Goal: Task Accomplishment & Management: Manage account settings

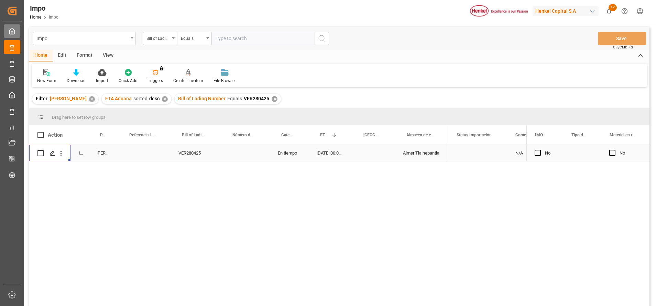
click at [15, 28] on div "My Cockpit My Cockpit" at bounding box center [12, 30] width 17 height 13
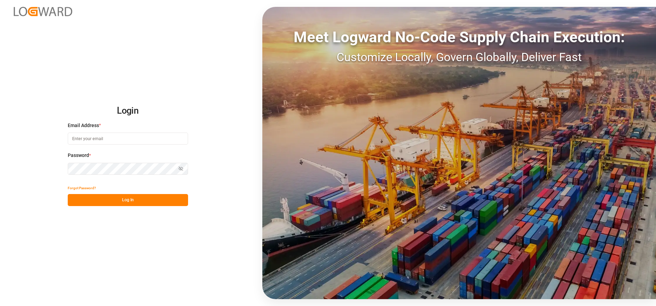
type input "carlos.villar@leschaco.com"
click at [141, 198] on button "Log In" at bounding box center [128, 200] width 120 height 12
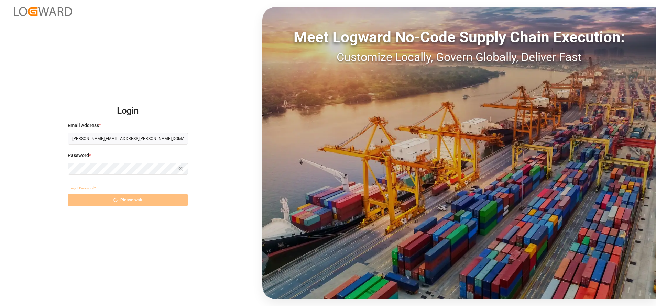
click at [139, 196] on div "Forgot Password? Please wait" at bounding box center [128, 194] width 120 height 24
click at [139, 196] on div "Forgot Password? Log In" at bounding box center [128, 194] width 120 height 24
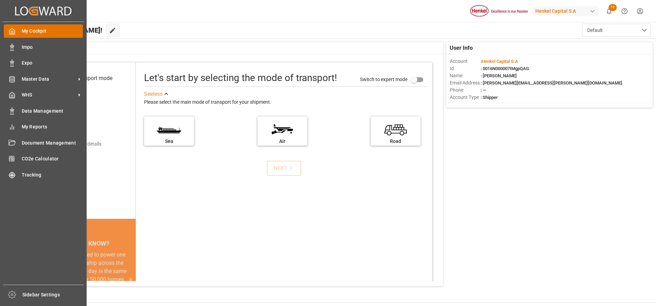
click at [17, 30] on div "My Cockpit My Cockpit" at bounding box center [43, 30] width 79 height 13
click at [48, 51] on span "Impo" at bounding box center [53, 47] width 62 height 7
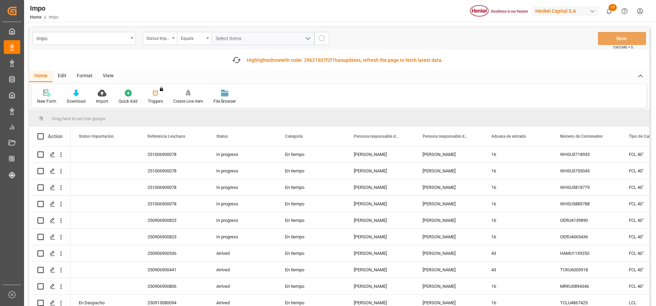
click at [83, 75] on div "Format" at bounding box center [85, 76] width 26 height 12
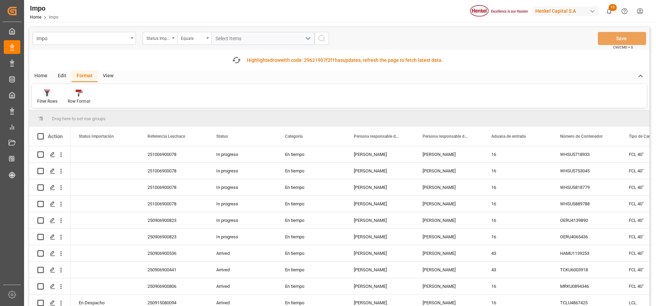
click at [44, 103] on div "Filter Rows" at bounding box center [47, 101] width 20 height 6
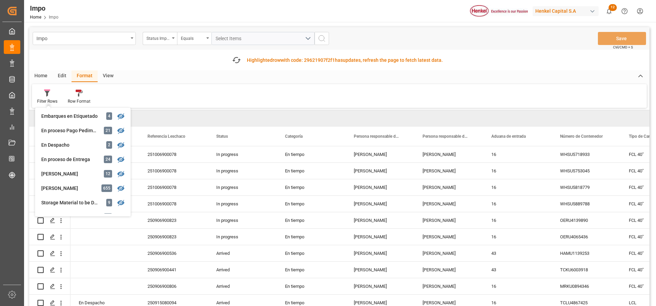
scroll to position [74, 0]
click at [64, 173] on div "[PERSON_NAME]" at bounding box center [71, 173] width 60 height 7
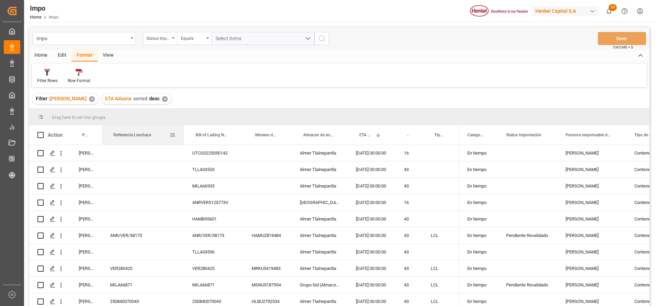
drag, startPoint x: 148, startPoint y: 138, endPoint x: 183, endPoint y: 138, distance: 34.4
click at [183, 138] on div at bounding box center [184, 135] width 3 height 19
click at [171, 135] on span at bounding box center [173, 135] width 6 height 6
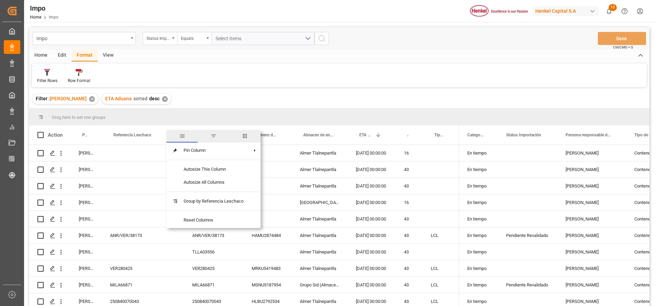
click at [210, 137] on span "filter" at bounding box center [213, 136] width 31 height 12
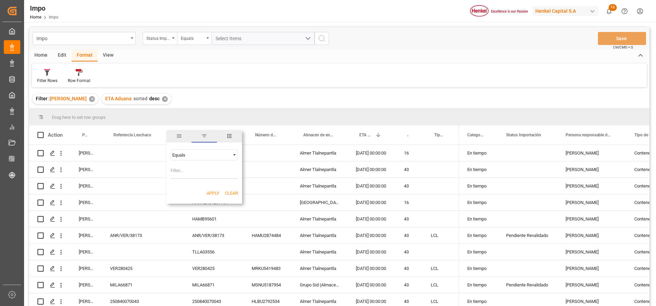
click at [285, 61] on div "Home Edit Format View" at bounding box center [339, 56] width 620 height 12
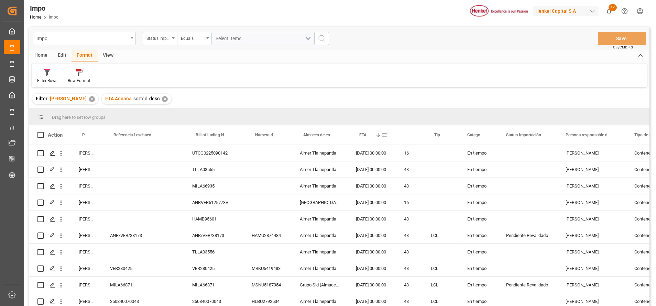
click at [371, 139] on div "ETA Aduana 1" at bounding box center [370, 135] width 22 height 19
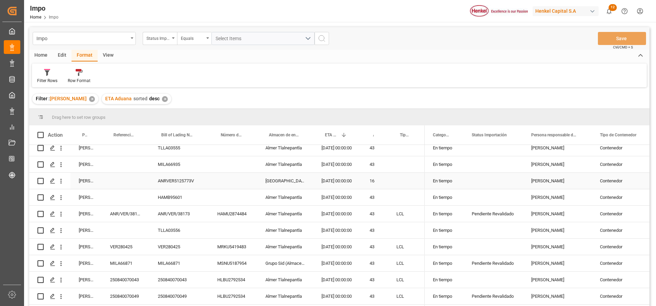
scroll to position [37, 0]
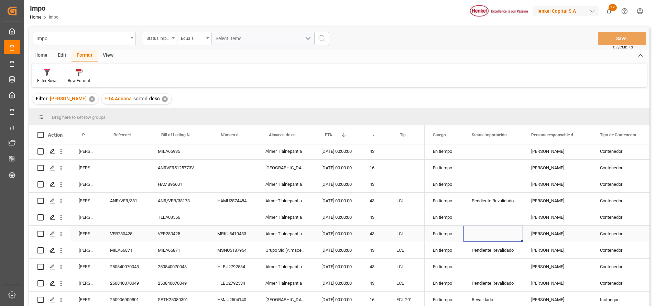
click at [512, 231] on div "Press SPACE to select this row." at bounding box center [493, 234] width 59 height 16
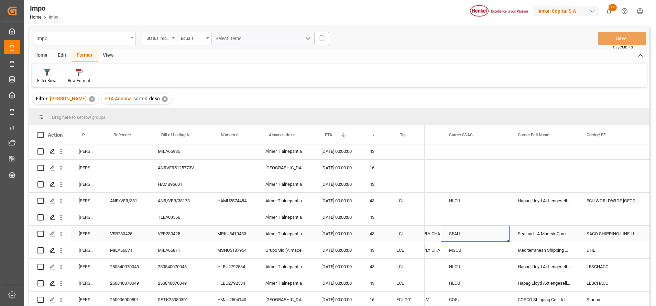
scroll to position [0, 0]
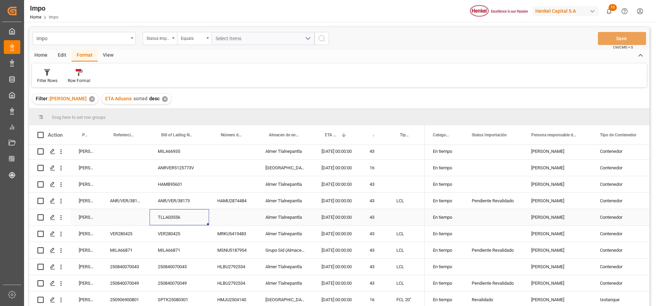
click at [163, 211] on div "TLLA03556" at bounding box center [179, 217] width 59 height 16
click at [170, 221] on input "TLLA03556" at bounding box center [179, 221] width 48 height 13
click at [395, 15] on div "Impo Home Impo Henkel Capital S.A 12 Notifications Only show unread All Mark al…" at bounding box center [337, 11] width 637 height 22
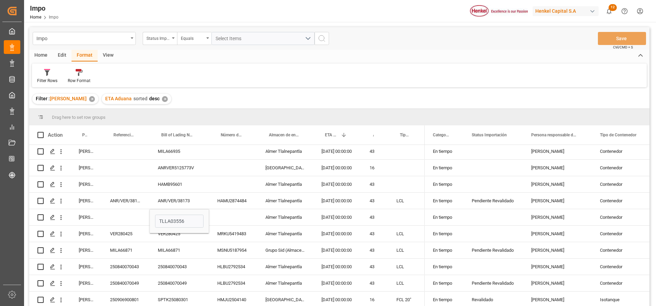
click at [490, 84] on div "Filter Rows Row Format" at bounding box center [339, 76] width 615 height 24
click at [169, 187] on div "HAMB95601" at bounding box center [179, 184] width 59 height 16
click at [170, 178] on div "HAMB95601" at bounding box center [179, 184] width 59 height 16
click at [174, 184] on input "HAMB95601" at bounding box center [179, 188] width 48 height 13
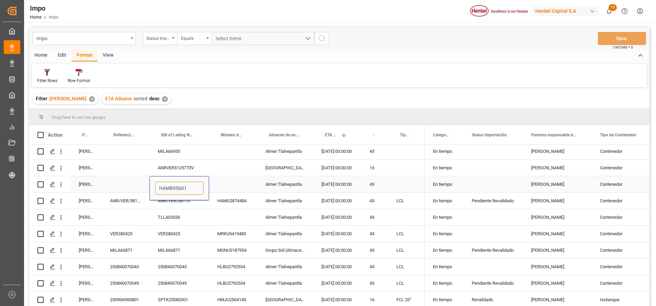
click at [174, 184] on input "HAMB95601" at bounding box center [179, 188] width 48 height 13
click at [420, 72] on div "Filter Rows Row Format" at bounding box center [339, 76] width 615 height 24
click at [175, 184] on input "HAMB95601" at bounding box center [179, 188] width 48 height 13
click at [392, 73] on div "Filter Rows Row Format" at bounding box center [339, 76] width 615 height 24
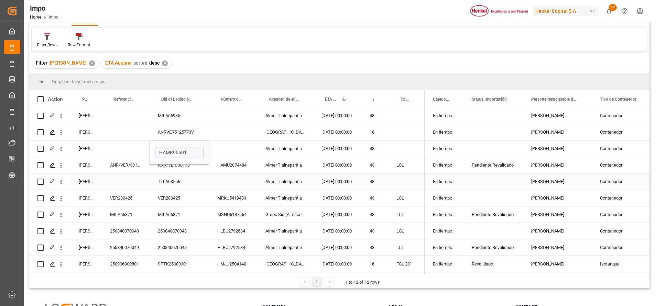
scroll to position [39, 0]
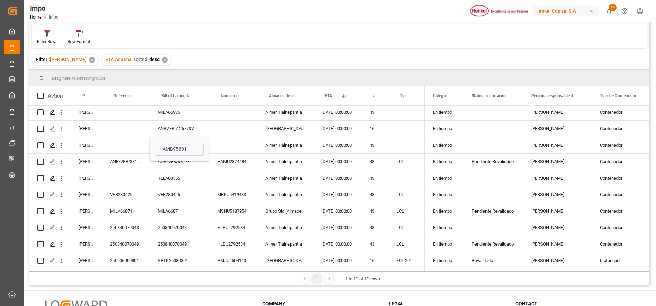
click at [418, 33] on div "Filter Rows Row Format" at bounding box center [339, 36] width 615 height 24
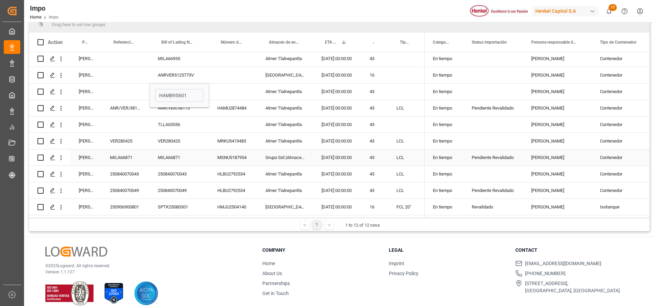
scroll to position [0, 0]
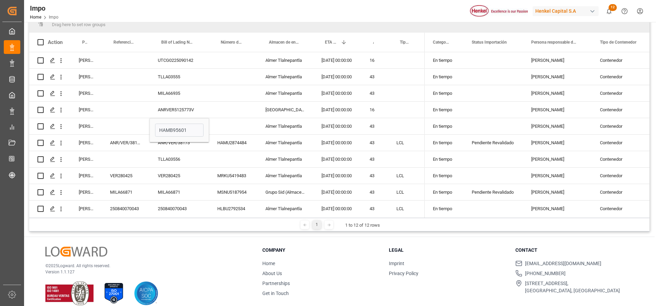
click at [436, 10] on div "Impo Home Impo Henkel Capital S.A 12 Notifications Only show unread All Mark al…" at bounding box center [337, 11] width 637 height 22
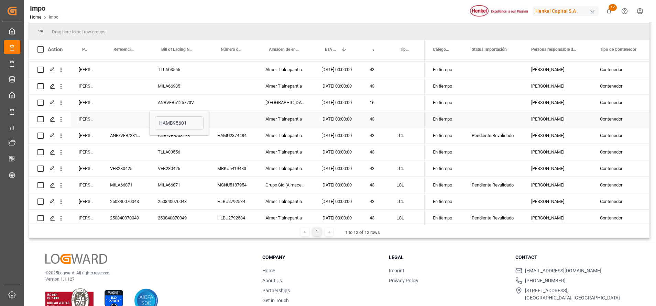
scroll to position [6, 0]
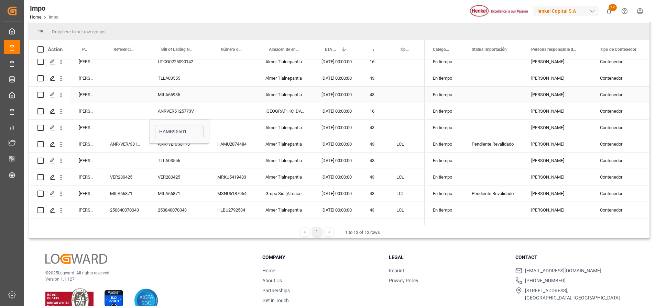
click at [139, 94] on div "Press SPACE to select this row." at bounding box center [126, 95] width 48 height 16
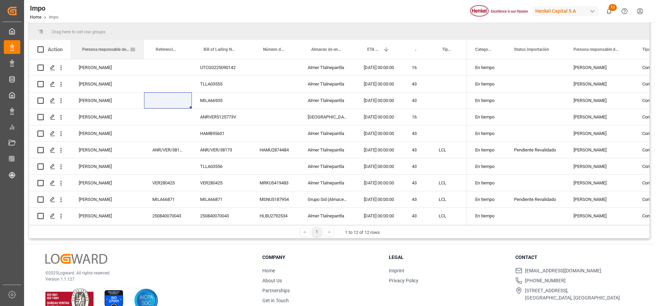
drag, startPoint x: 101, startPoint y: 48, endPoint x: 144, endPoint y: 49, distance: 43.0
click at [144, 49] on div at bounding box center [144, 49] width 3 height 19
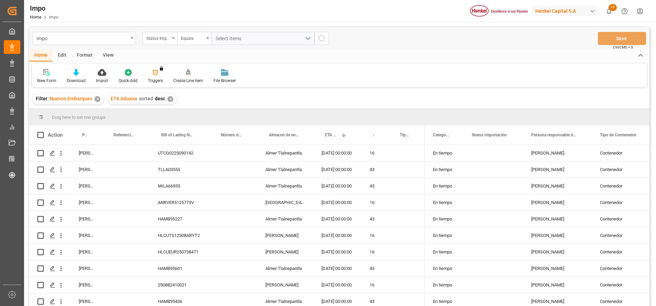
click at [83, 54] on div "Format" at bounding box center [85, 56] width 26 height 12
click at [48, 73] on icon at bounding box center [47, 73] width 5 height 6
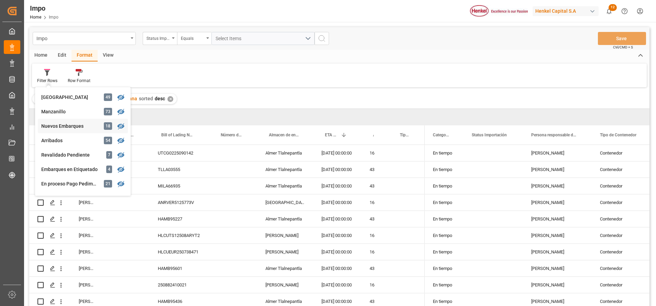
click at [78, 128] on div "Nuevos Embarques" at bounding box center [71, 126] width 60 height 7
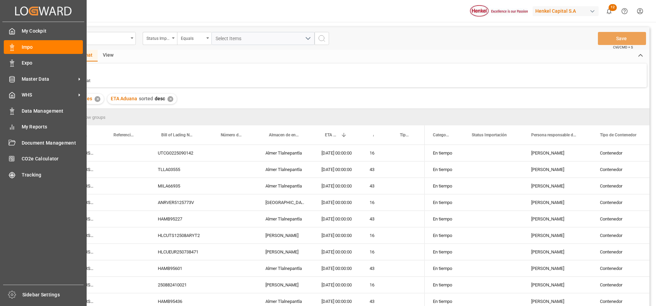
click at [18, 8] on icon "Created by potrace 1.15, written by [PERSON_NAME] [DATE]-[DATE]" at bounding box center [43, 11] width 56 height 11
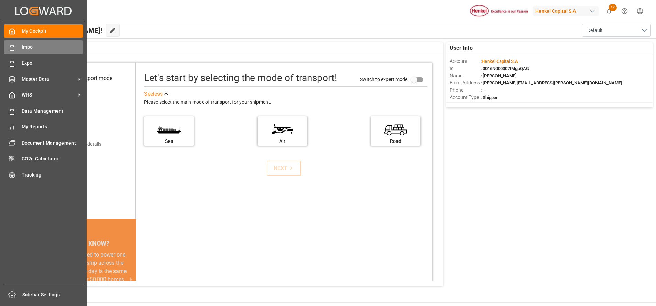
click at [14, 42] on div "Impo Impo" at bounding box center [43, 46] width 79 height 13
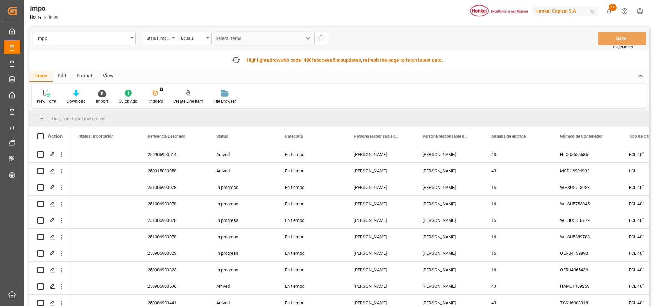
click at [64, 76] on div "Edit" at bounding box center [62, 76] width 19 height 12
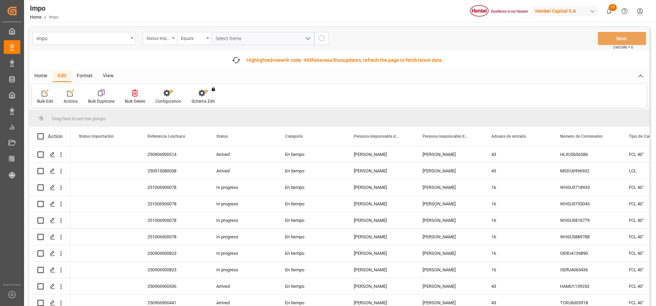
click at [74, 75] on div "Format" at bounding box center [85, 76] width 26 height 12
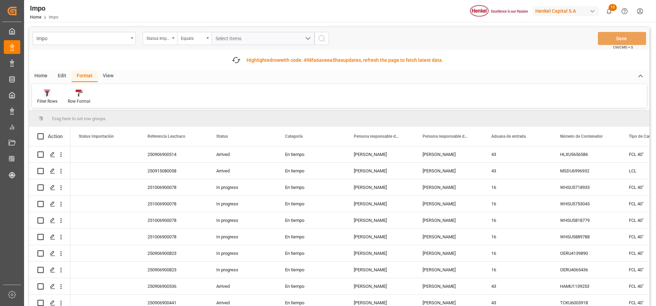
click at [55, 92] on div at bounding box center [47, 92] width 20 height 7
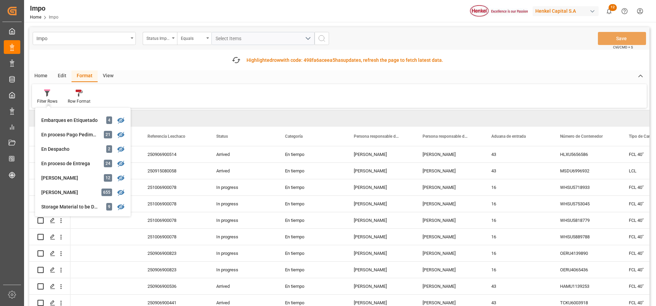
scroll to position [77, 0]
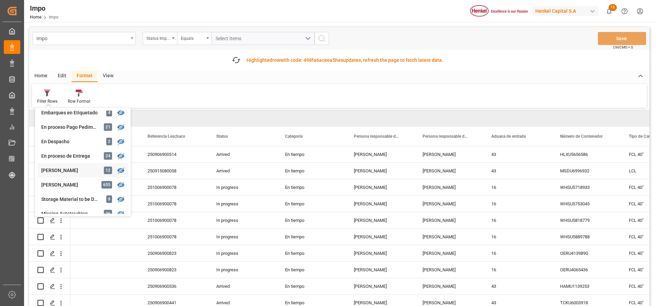
click at [67, 169] on div "[PERSON_NAME]" at bounding box center [71, 170] width 60 height 7
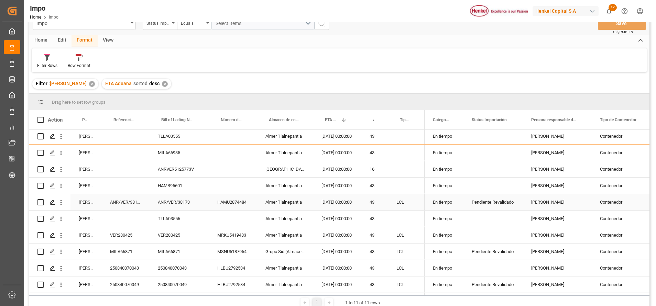
scroll to position [21, 0]
click at [139, 262] on div "250840070043" at bounding box center [126, 268] width 48 height 16
click at [137, 270] on input "250840070043" at bounding box center [125, 272] width 37 height 13
click at [141, 270] on input "250840070043" at bounding box center [125, 272] width 37 height 13
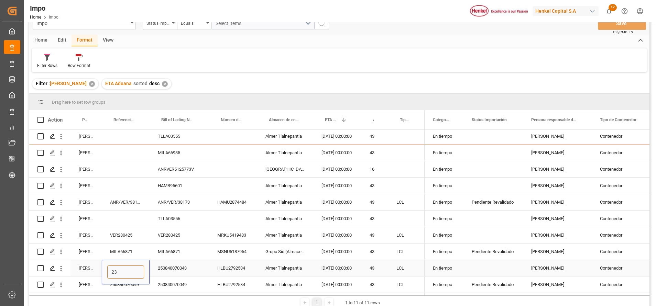
type input "3"
paste input "250915080158"
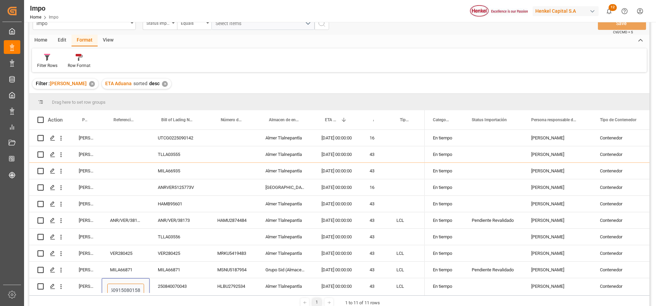
scroll to position [0, 0]
type input "250915080158"
click at [558, 66] on div "Filter Rows Row Format" at bounding box center [339, 60] width 615 height 24
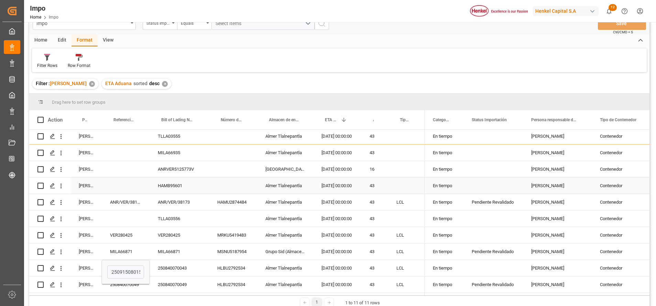
click at [114, 178] on div "Press SPACE to select this row." at bounding box center [126, 186] width 48 height 16
click at [618, 24] on button "Save" at bounding box center [622, 23] width 48 height 13
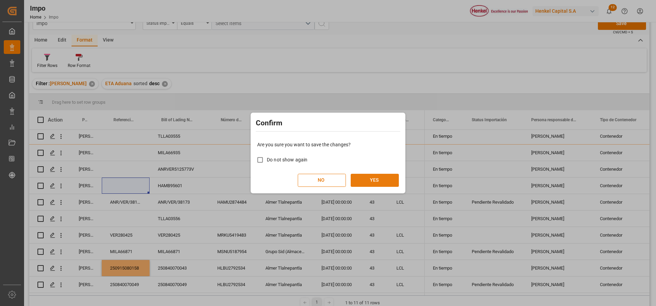
click at [376, 177] on button "YES" at bounding box center [375, 180] width 48 height 13
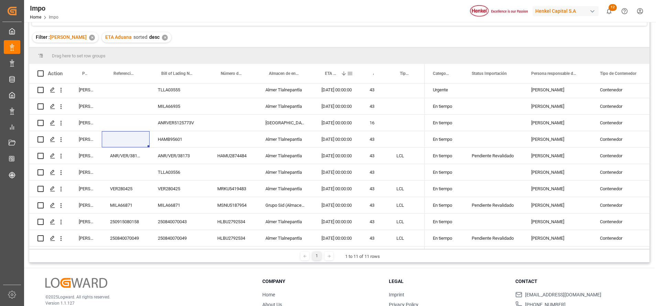
scroll to position [62, 0]
click at [127, 214] on div "250915080158" at bounding box center [126, 222] width 48 height 16
click at [138, 220] on div "250915080158" at bounding box center [126, 222] width 48 height 16
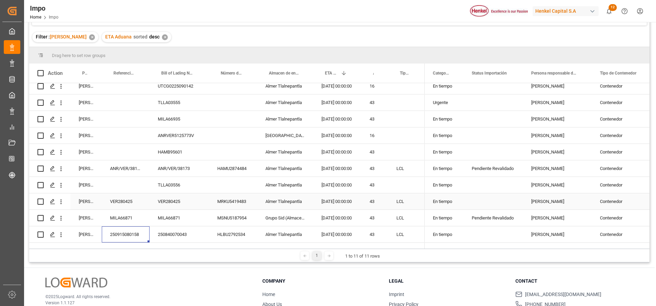
scroll to position [21, 0]
